Goal: Find specific page/section: Find specific page/section

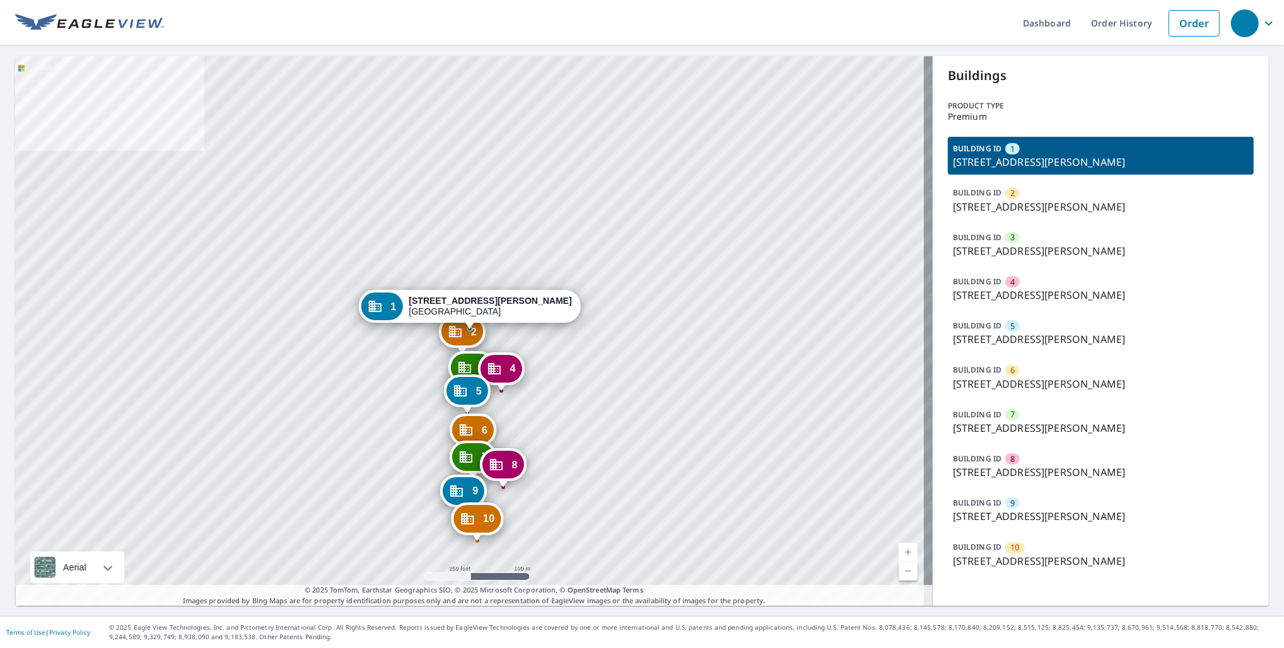
click at [1074, 420] on div "BUILDING ID 7 1191 N Benoist Farms Rd, West Palm Beach, FL, 33411" at bounding box center [1101, 422] width 306 height 38
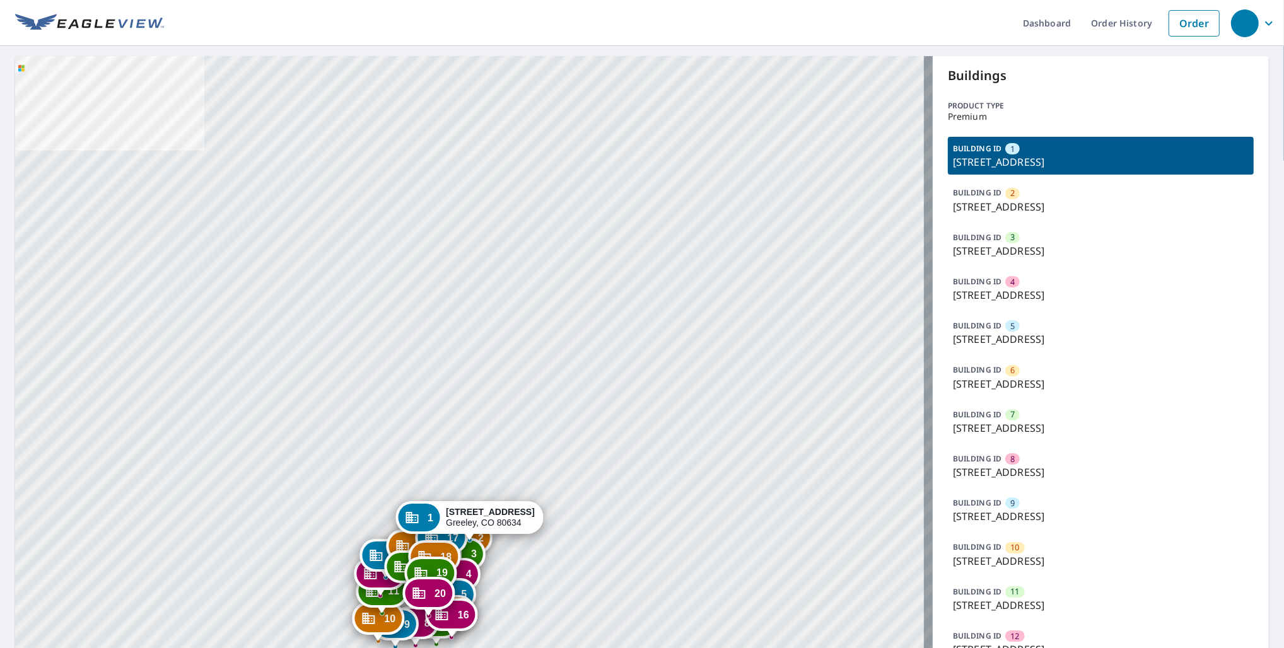
drag, startPoint x: 550, startPoint y: 549, endPoint x: 588, endPoint y: 403, distance: 150.6
click at [588, 403] on div "2 [STREET_ADDRESS] 3 [STREET_ADDRESS] 4 [STREET_ADDRESS] 5 [STREET_ADDRESS] 6 […" at bounding box center [473, 541] width 917 height 970
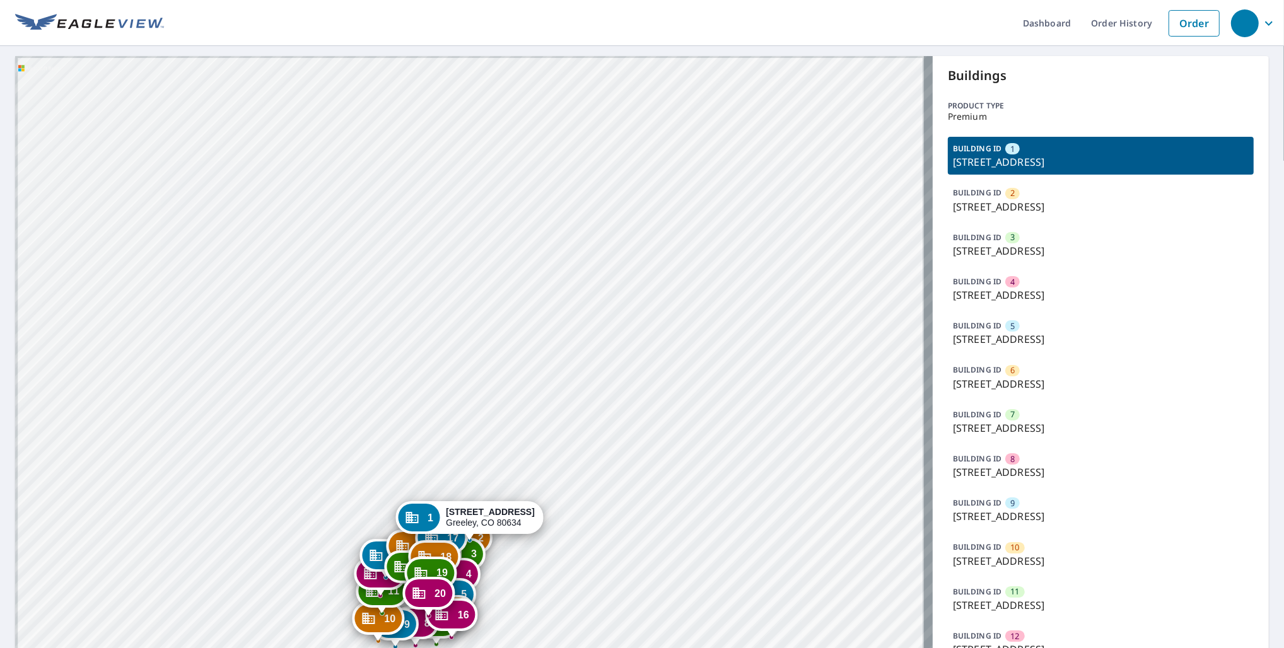
drag, startPoint x: 574, startPoint y: 480, endPoint x: 590, endPoint y: 385, distance: 97.1
click at [590, 378] on div "2 [STREET_ADDRESS] 3 [STREET_ADDRESS] 4 [STREET_ADDRESS] 5 [STREET_ADDRESS] 6 […" at bounding box center [473, 541] width 917 height 970
drag, startPoint x: 411, startPoint y: 363, endPoint x: 436, endPoint y: 194, distance: 170.7
click at [436, 194] on div "2 [STREET_ADDRESS] 3 [STREET_ADDRESS] 4 [STREET_ADDRESS] 5 [STREET_ADDRESS] 6 […" at bounding box center [473, 541] width 917 height 970
click at [988, 550] on p "BUILDING ID" at bounding box center [977, 547] width 49 height 11
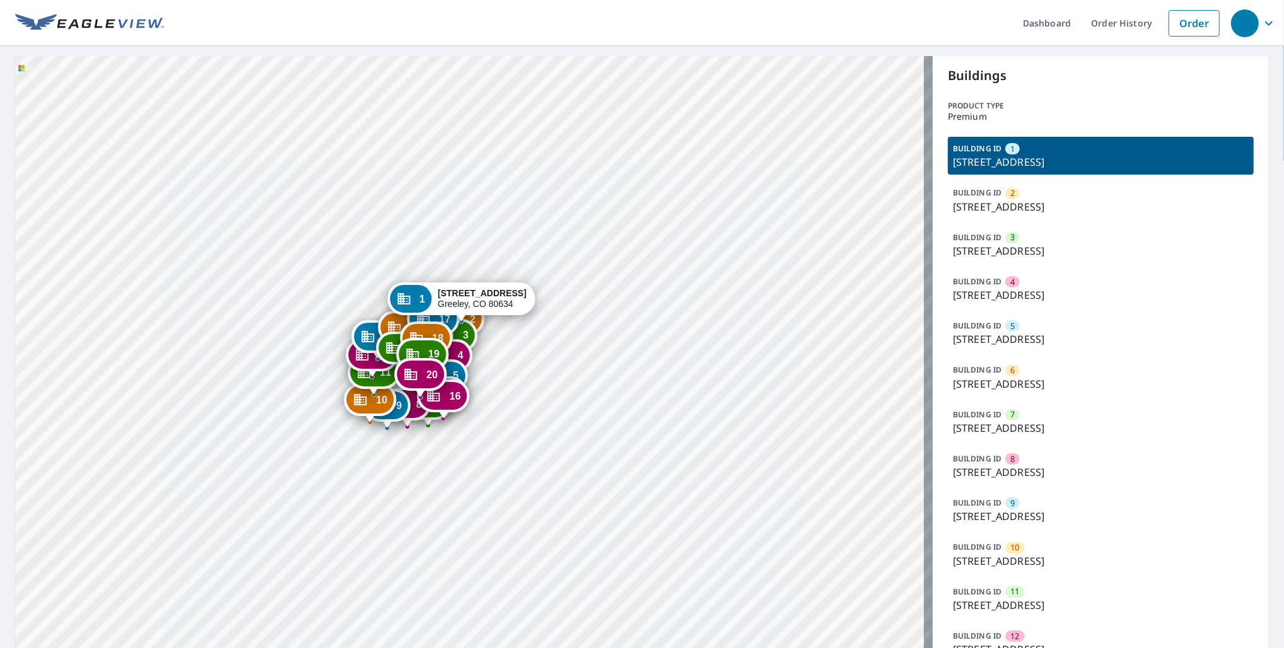
drag, startPoint x: 563, startPoint y: 325, endPoint x: 563, endPoint y: 284, distance: 40.3
click at [563, 284] on div "2 [STREET_ADDRESS] 3 [STREET_ADDRESS] 4 [STREET_ADDRESS] 5 [STREET_ADDRESS] 6 […" at bounding box center [473, 541] width 917 height 970
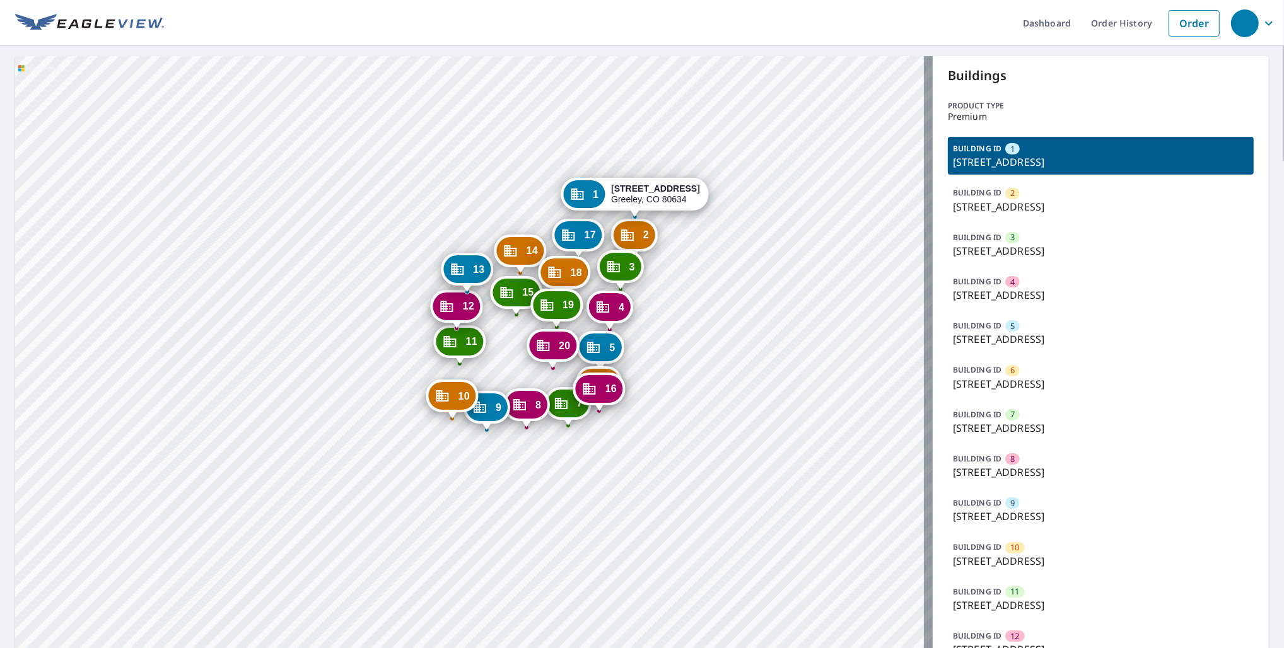
drag, startPoint x: 538, startPoint y: 413, endPoint x: 662, endPoint y: 313, distance: 159.6
click at [662, 313] on div "2 [STREET_ADDRESS] 3 [STREET_ADDRESS] 4 [STREET_ADDRESS] 5 [STREET_ADDRESS] 6 […" at bounding box center [473, 541] width 917 height 970
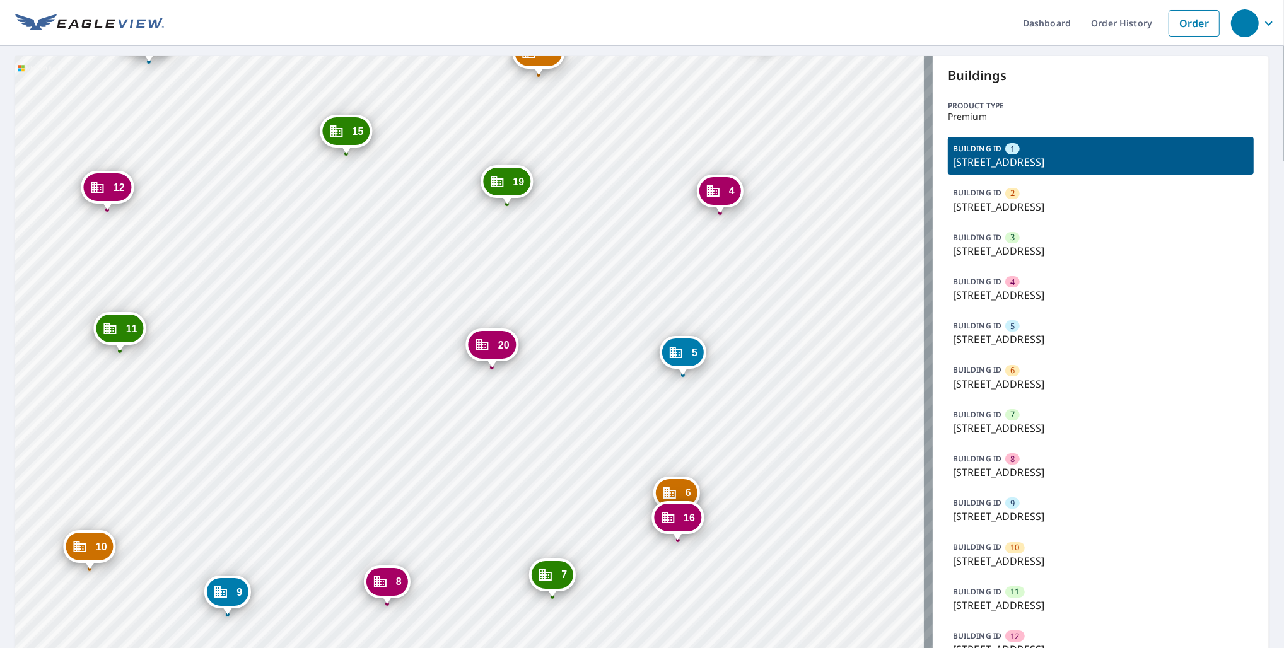
drag, startPoint x: 757, startPoint y: 385, endPoint x: 806, endPoint y: 398, distance: 50.2
click at [806, 398] on div "2 [STREET_ADDRESS] 3 [STREET_ADDRESS] 4 [STREET_ADDRESS] 5 [STREET_ADDRESS] 6 […" at bounding box center [473, 541] width 917 height 970
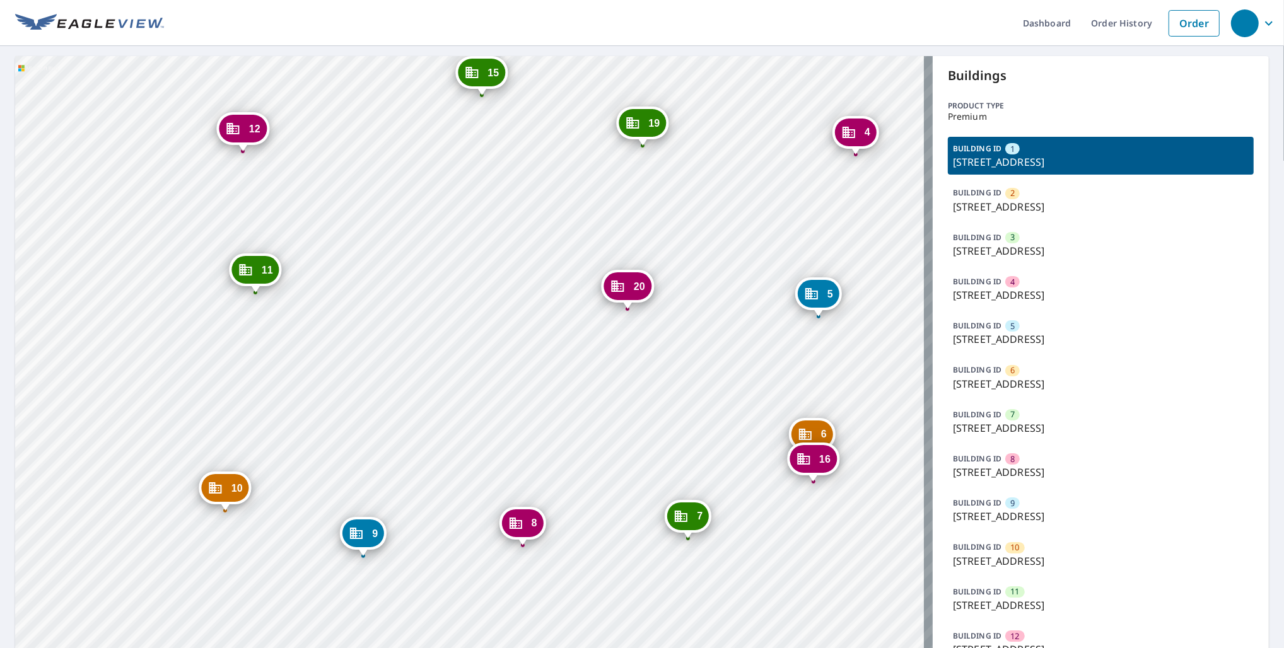
drag, startPoint x: 301, startPoint y: 442, endPoint x: 437, endPoint y: 383, distance: 147.7
click at [437, 383] on div "2 [STREET_ADDRESS] 3 [STREET_ADDRESS] 4 [STREET_ADDRESS] 5 [STREET_ADDRESS] 6 […" at bounding box center [473, 541] width 917 height 970
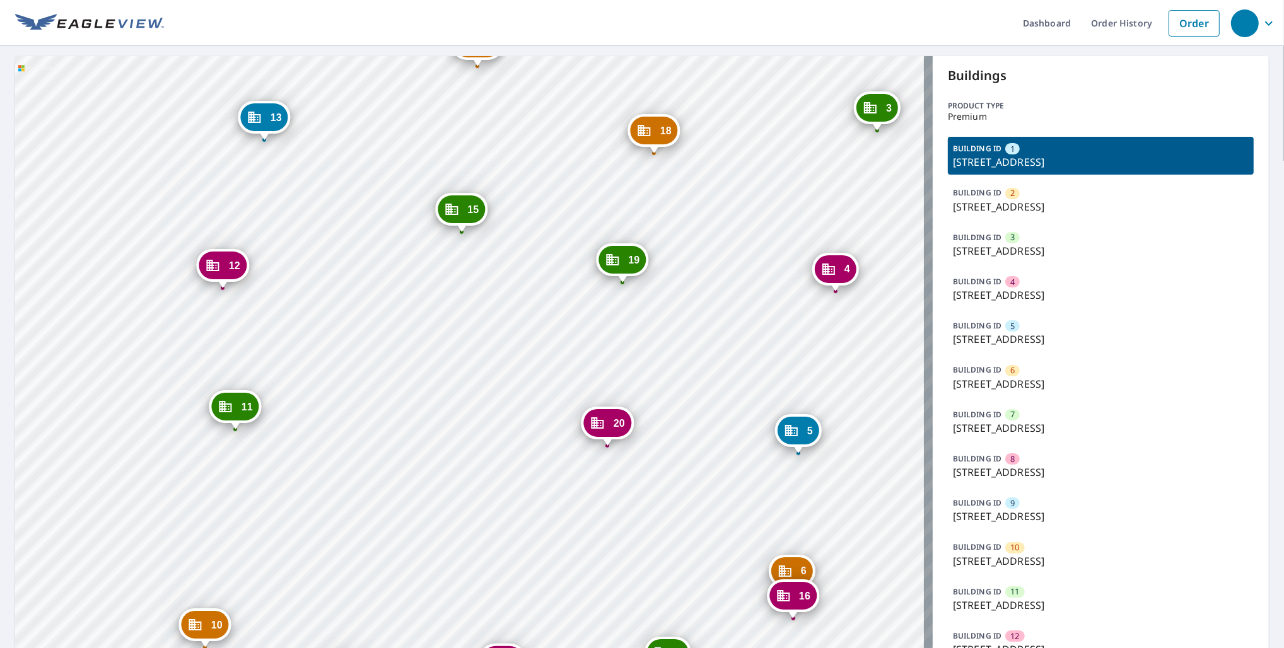
drag, startPoint x: 328, startPoint y: 192, endPoint x: 308, endPoint y: 329, distance: 138.3
click at [308, 329] on div "2 [STREET_ADDRESS] 3 [STREET_ADDRESS] 4 [STREET_ADDRESS] 5 [STREET_ADDRESS] 6 […" at bounding box center [473, 541] width 917 height 970
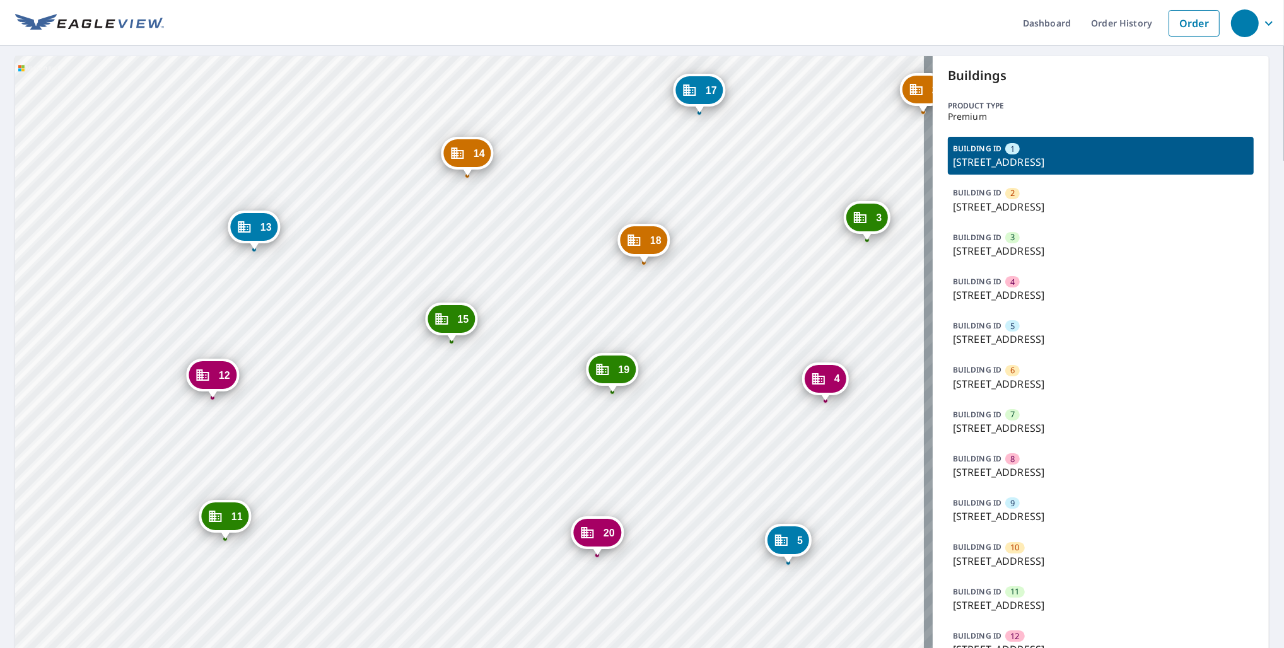
drag, startPoint x: 347, startPoint y: 188, endPoint x: 327, endPoint y: 352, distance: 165.2
click at [327, 352] on div "2 [STREET_ADDRESS] 3 [STREET_ADDRESS] 4 [STREET_ADDRESS] 5 [STREET_ADDRESS] 6 […" at bounding box center [473, 541] width 917 height 970
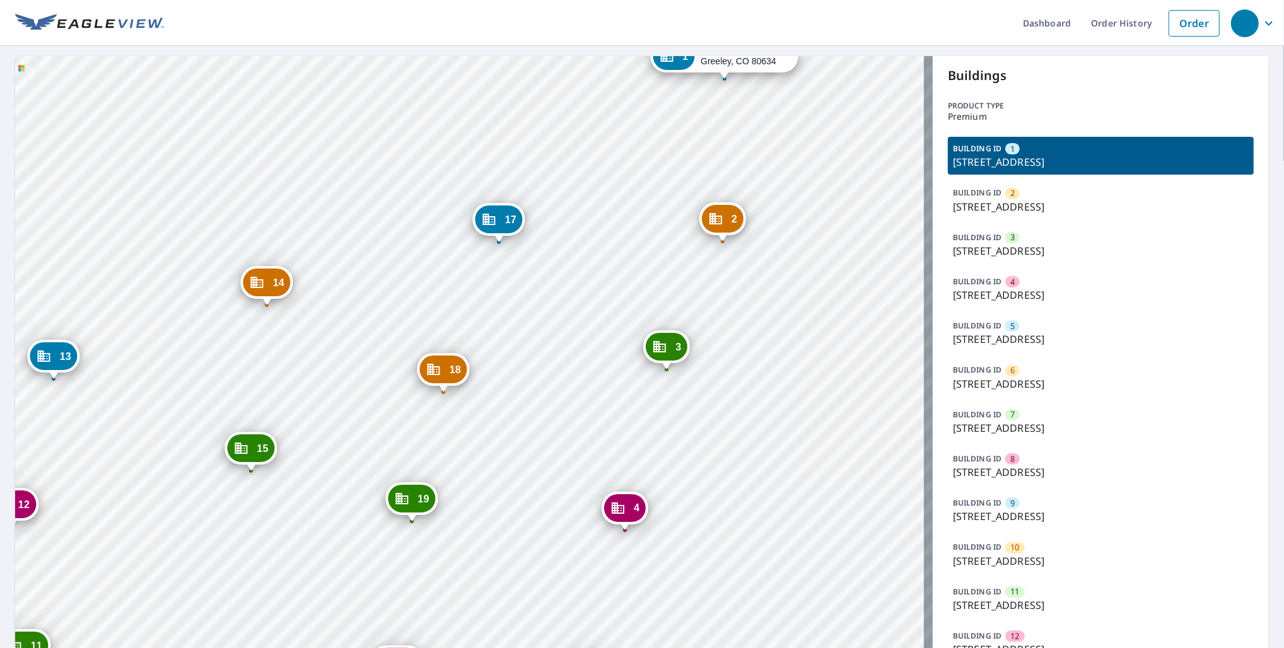
drag, startPoint x: 355, startPoint y: 357, endPoint x: 165, endPoint y: 432, distance: 204.1
click at [165, 432] on div "2 [STREET_ADDRESS] 3 [STREET_ADDRESS] 4 [STREET_ADDRESS] 5 [STREET_ADDRESS] 6 […" at bounding box center [473, 541] width 917 height 970
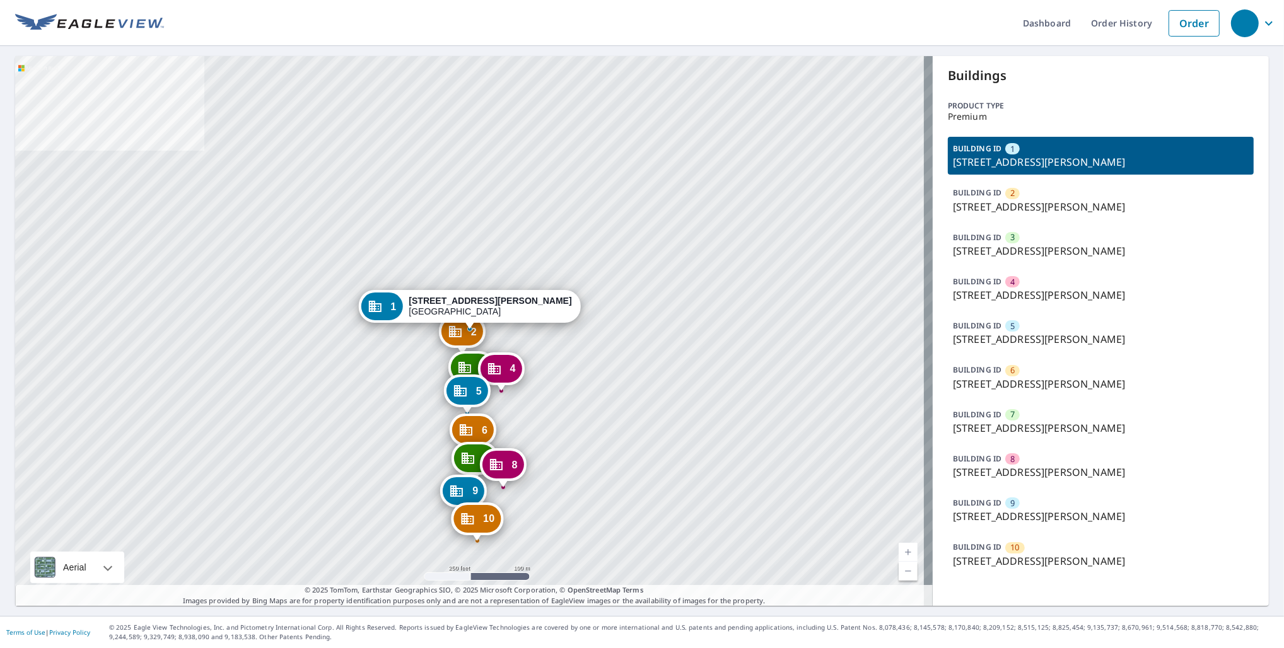
click at [1023, 512] on p "1179 N Benoist Farms Rd, West Palm Beach, FL, 33411" at bounding box center [1101, 516] width 296 height 15
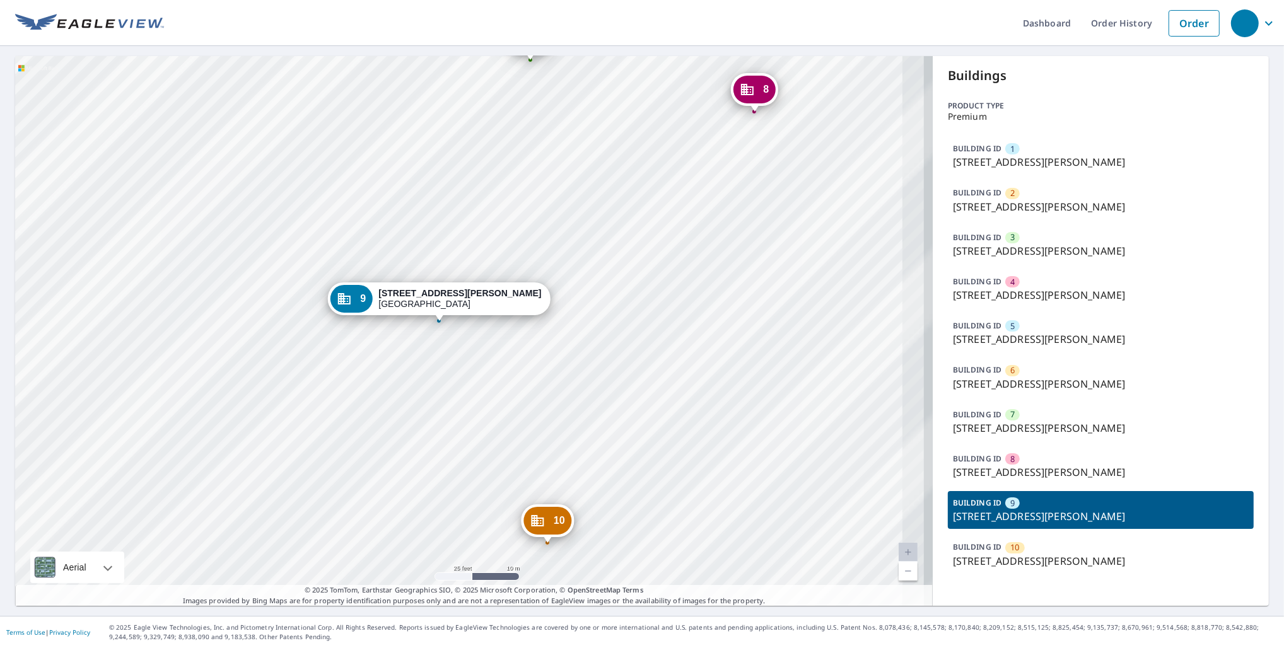
drag, startPoint x: 412, startPoint y: 411, endPoint x: 331, endPoint y: 446, distance: 88.1
click at [331, 446] on div "1 1251 N Benoist Farms Rd West Palm Beach, FL 33411 2 1239 N Benoist Farms Rd W…" at bounding box center [473, 331] width 917 height 550
